Goal: Task Accomplishment & Management: Use online tool/utility

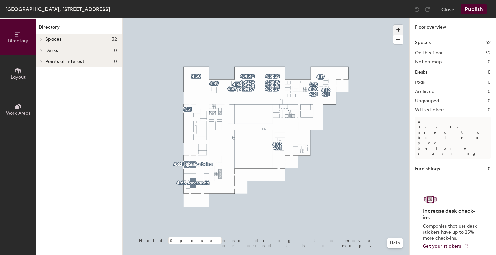
click at [399, 30] on span "button" at bounding box center [399, 30] width 10 height 10
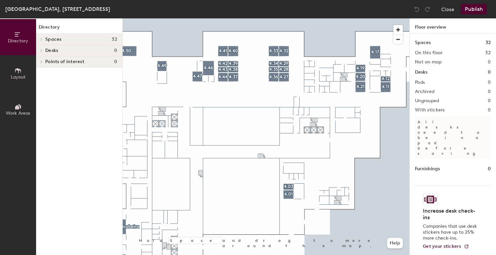
click at [17, 72] on icon at bounding box center [17, 70] width 7 height 7
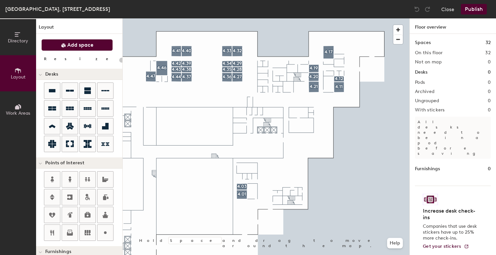
click at [67, 48] on button "Add space" at bounding box center [77, 45] width 72 height 12
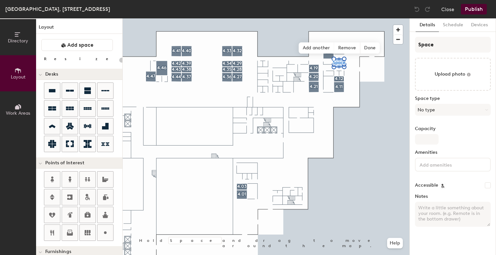
type input "20"
click at [428, 45] on input "Space" at bounding box center [453, 45] width 76 height 16
type input "[DOMAIN_NAME]"
type input "20"
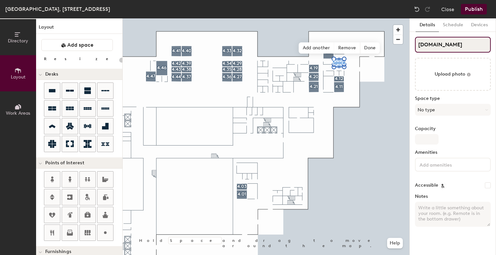
type input "4.1Space"
type input "20"
type input "4.15Space"
type input "20"
type input "4.15"
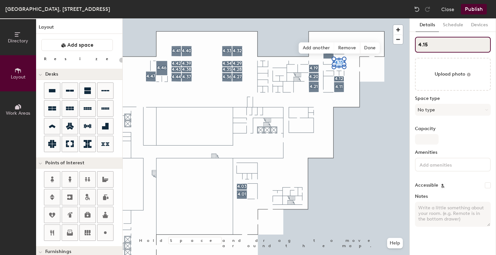
type input "20"
type input "4.15"
click at [432, 108] on button "No type" at bounding box center [453, 110] width 76 height 12
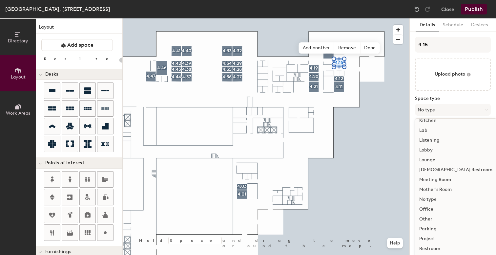
scroll to position [119, 0]
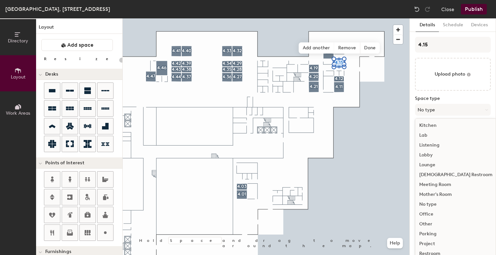
click at [446, 185] on div "Meeting Room" at bounding box center [456, 185] width 81 height 10
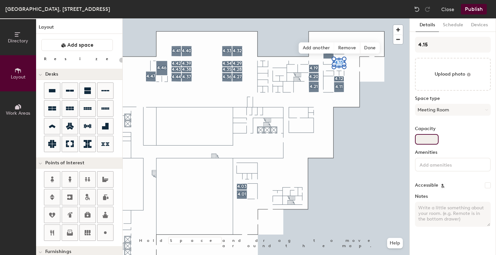
type input "20"
click at [426, 138] on input "Capacity" at bounding box center [427, 139] width 24 height 11
type input "4"
type input "20"
type input "4"
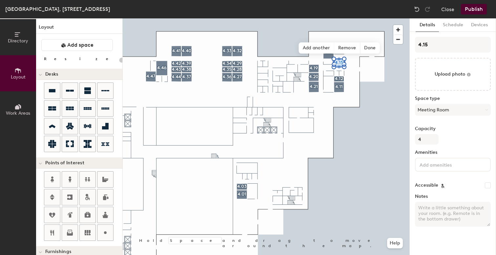
click at [437, 165] on input at bounding box center [447, 164] width 59 height 8
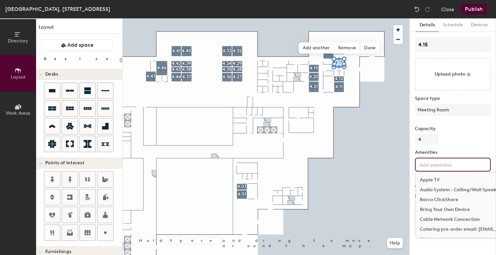
click at [440, 209] on div "Bring Your Own Device" at bounding box center [488, 209] width 145 height 10
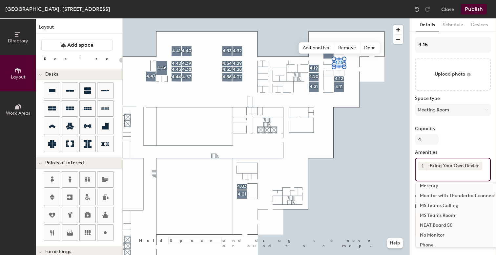
scroll to position [339, 0]
click at [438, 224] on div "NEAT Board 50" at bounding box center [488, 225] width 145 height 10
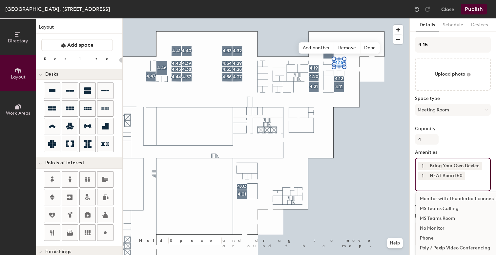
scroll to position [346, 0]
click at [437, 218] on div "MS Teams Room" at bounding box center [488, 218] width 145 height 10
click at [465, 131] on label "Capacity" at bounding box center [453, 128] width 76 height 5
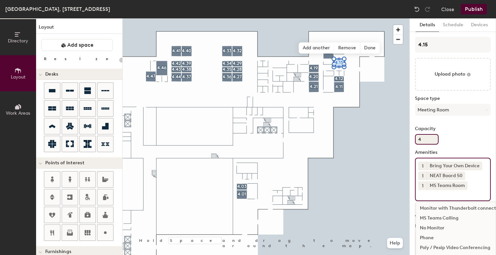
click at [439, 134] on input "4" at bounding box center [427, 139] width 24 height 11
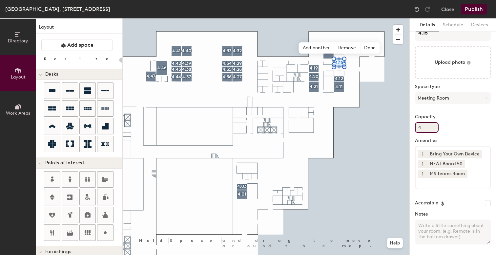
scroll to position [0, 0]
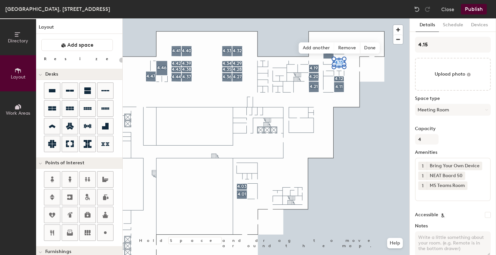
click at [472, 11] on button "Publish" at bounding box center [474, 9] width 26 height 11
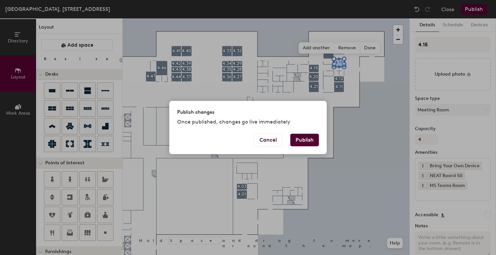
click at [304, 139] on button "Publish" at bounding box center [304, 140] width 29 height 12
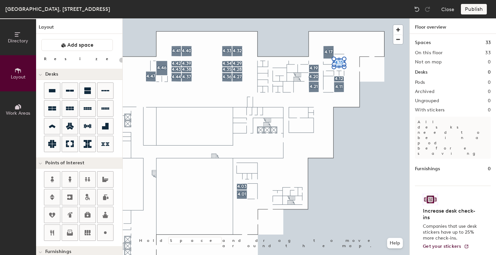
type input "20"
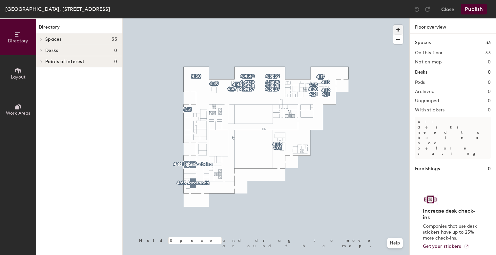
click at [398, 26] on span "button" at bounding box center [399, 30] width 10 height 10
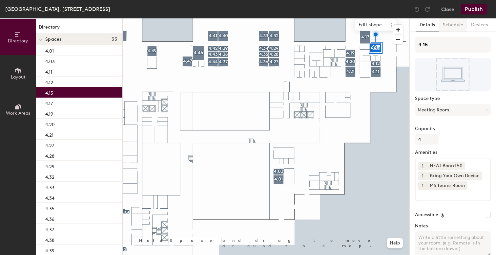
click at [451, 27] on button "Schedule" at bounding box center [453, 24] width 28 height 13
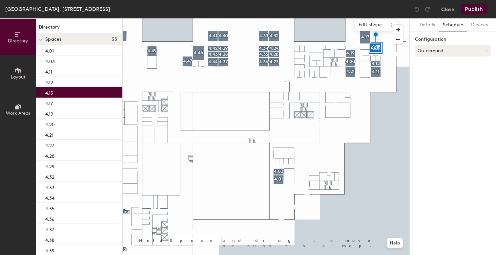
click at [445, 50] on button "On-demand" at bounding box center [453, 51] width 76 height 12
click at [435, 77] on div "Scheduled" at bounding box center [453, 77] width 75 height 10
click at [445, 64] on button "Select account" at bounding box center [453, 65] width 76 height 12
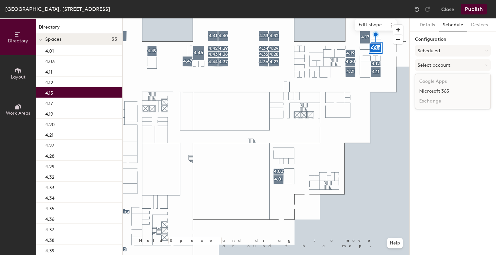
click at [441, 93] on div "Microsoft 365" at bounding box center [453, 91] width 75 height 10
click at [434, 92] on input at bounding box center [453, 91] width 76 height 12
paste input "BR-SP-VIL-04N15@wppsystems.com"
type input "BR-SP-VIL-04N15@wppsystems.com"
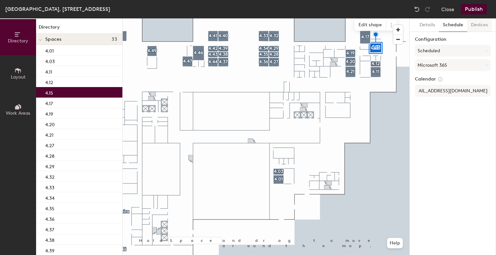
click at [482, 26] on button "Devices" at bounding box center [479, 24] width 25 height 13
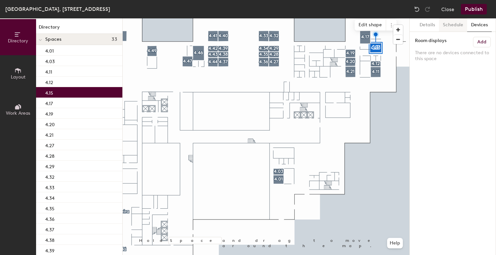
click at [457, 25] on button "Schedule" at bounding box center [453, 24] width 28 height 13
click at [439, 67] on button "Select account" at bounding box center [453, 65] width 76 height 12
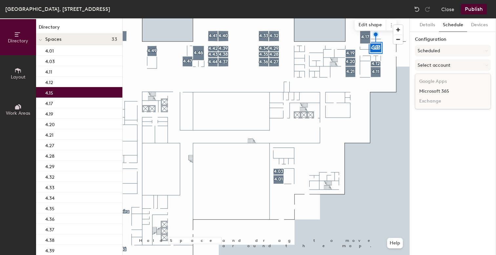
click at [435, 94] on div "Microsoft 365" at bounding box center [453, 91] width 75 height 10
click at [434, 93] on input at bounding box center [453, 91] width 76 height 12
paste input "BR-SP-VIL-04N15@wppsystems.com"
type input "BR-SP-VIL-04N15@wppsystems.com"
click at [475, 9] on button "Publish" at bounding box center [474, 9] width 26 height 11
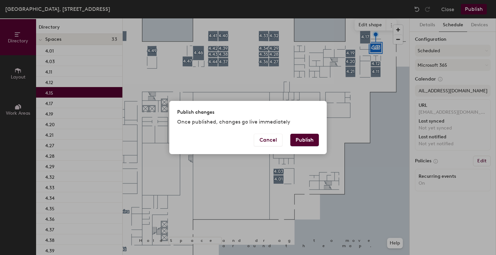
click at [304, 138] on button "Publish" at bounding box center [304, 140] width 29 height 12
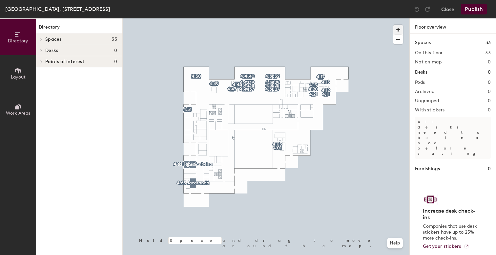
click at [398, 29] on span "button" at bounding box center [399, 30] width 10 height 10
click at [398, 40] on span "button" at bounding box center [399, 39] width 10 height 9
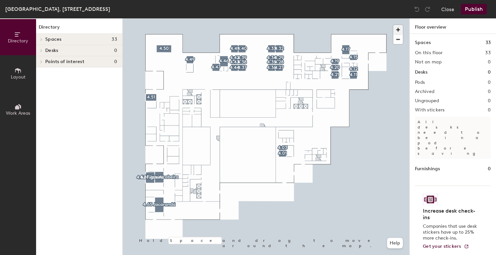
click at [397, 31] on span "button" at bounding box center [399, 30] width 10 height 10
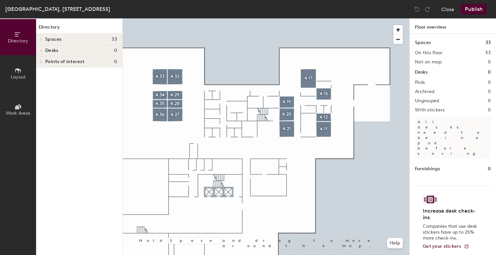
click at [17, 70] on icon at bounding box center [18, 70] width 6 height 5
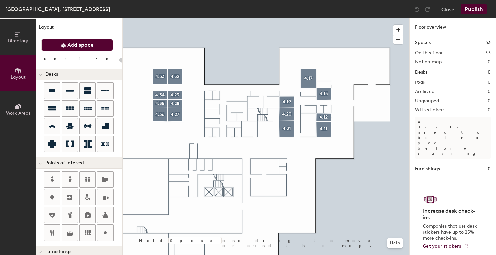
click at [71, 44] on span "Add space" at bounding box center [80, 45] width 26 height 7
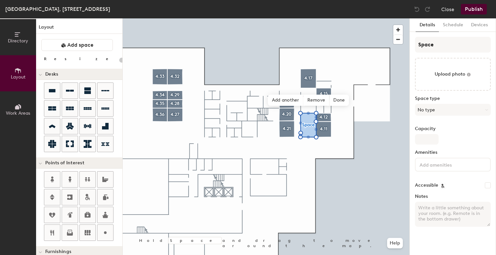
type input "20"
click at [427, 44] on input "Space" at bounding box center [453, 45] width 76 height 16
type input "4Space"
type input "20"
type input "[DOMAIN_NAME]"
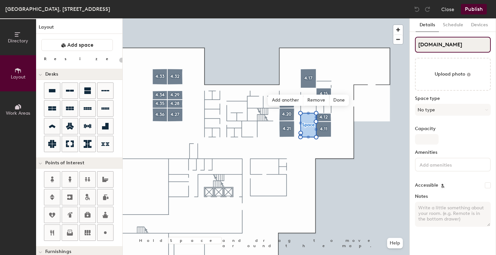
type input "20"
type input "4.22Space"
type input "20"
type input "4.22"
type input "20"
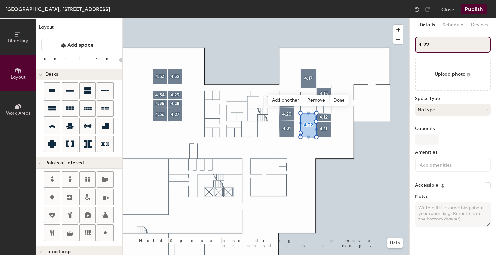
type input "4.22"
click at [431, 107] on button "No type" at bounding box center [453, 110] width 76 height 12
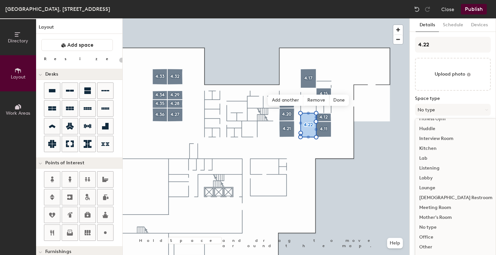
scroll to position [96, 0]
click at [454, 96] on label "Space type" at bounding box center [453, 98] width 76 height 5
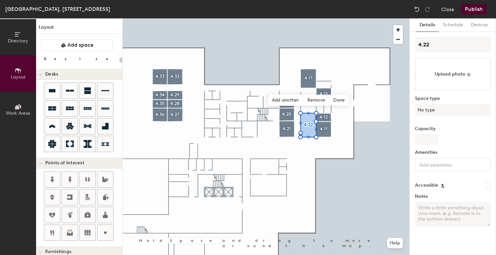
click at [456, 99] on label "Space type" at bounding box center [453, 98] width 76 height 5
click at [458, 95] on div "4.22 Upload photo Space type No type Capacity Amenities Accessible Notes" at bounding box center [453, 134] width 76 height 195
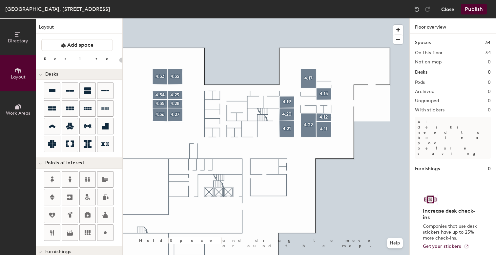
click at [445, 8] on button "Close" at bounding box center [447, 9] width 13 height 11
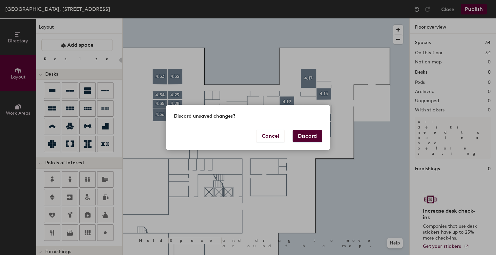
click at [309, 136] on button "Discard" at bounding box center [308, 136] width 30 height 12
type input "20"
